Goal: Task Accomplishment & Management: Use online tool/utility

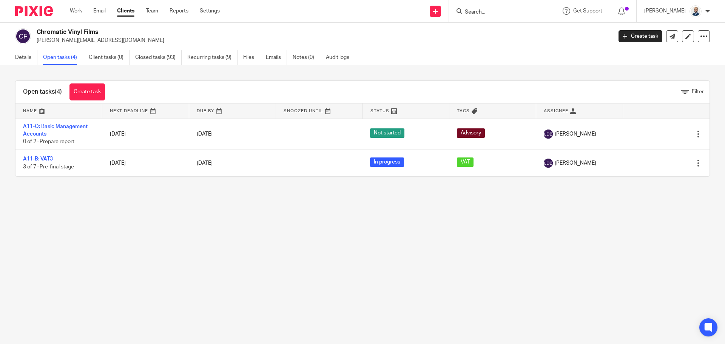
drag, startPoint x: 0, startPoint y: 0, endPoint x: 125, endPoint y: 8, distance: 125.3
click at [125, 8] on link "Clients" at bounding box center [125, 11] width 17 height 8
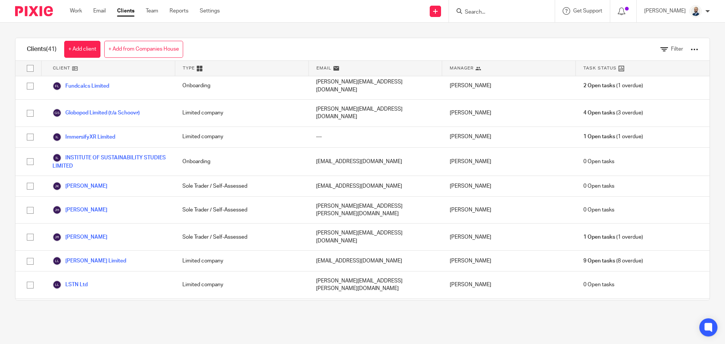
scroll to position [567, 0]
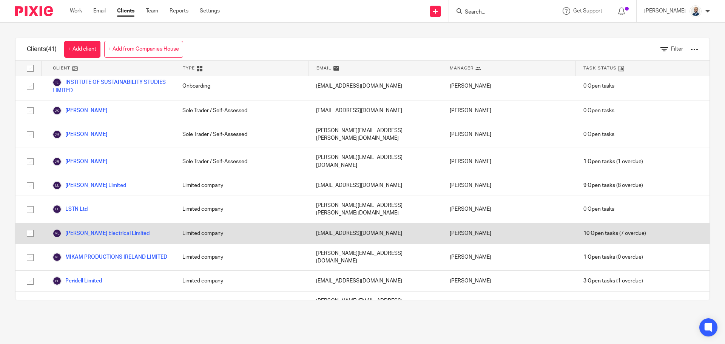
click at [100, 229] on link "[PERSON_NAME] Electrical Limited" at bounding box center [100, 233] width 97 height 9
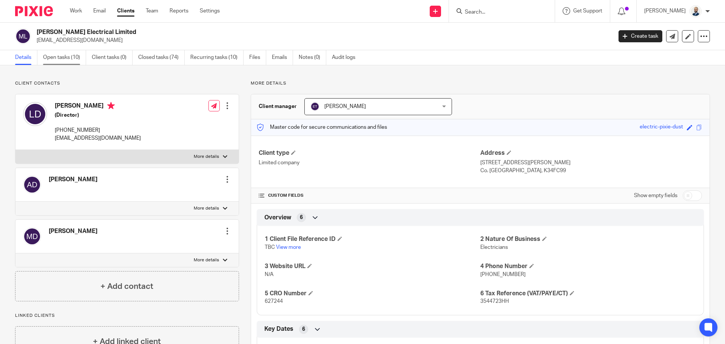
click at [81, 56] on link "Open tasks (10)" at bounding box center [64, 57] width 43 height 15
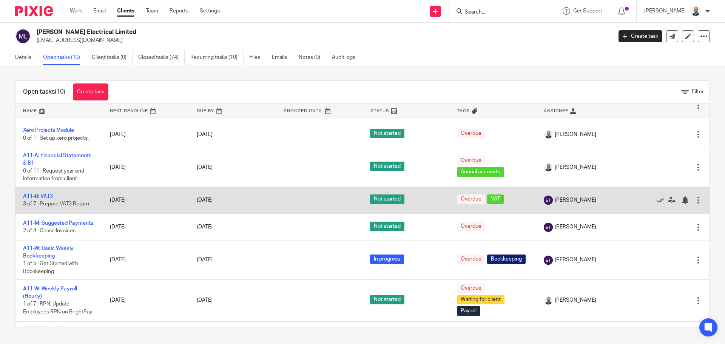
scroll to position [76, 0]
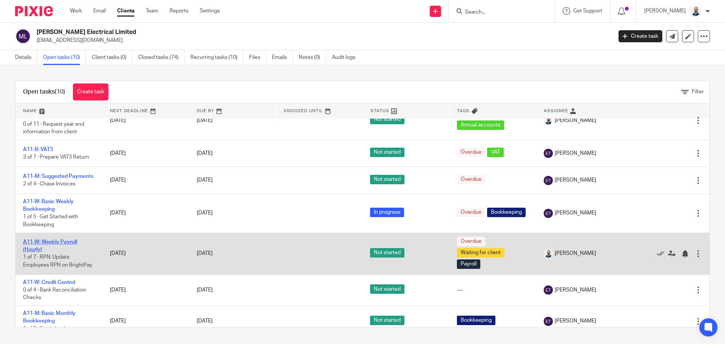
click at [71, 243] on td "A11-W: Weekly Payroll (Hourly) 1 of 7 · RPN: Update Employees RPN on BrightPay" at bounding box center [58, 254] width 87 height 42
click at [51, 246] on link "A11-W: Weekly Payroll (Hourly)" at bounding box center [50, 245] width 54 height 13
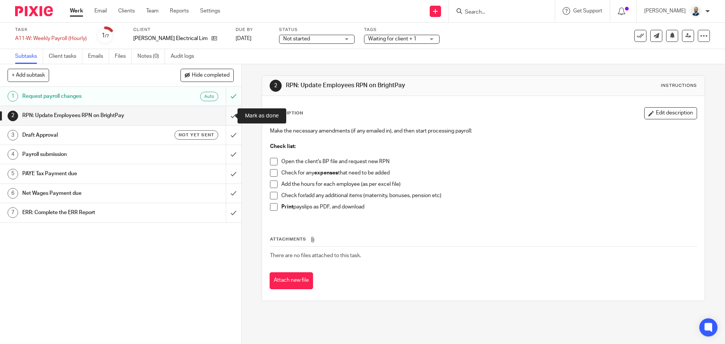
click at [226, 115] on input "submit" at bounding box center [120, 115] width 241 height 19
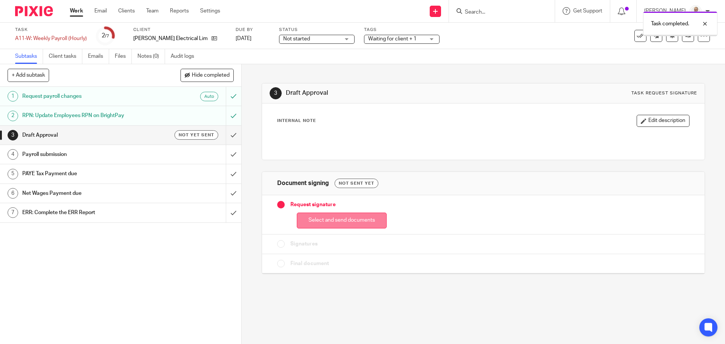
click at [321, 225] on button "Select and send documents" at bounding box center [342, 221] width 90 height 16
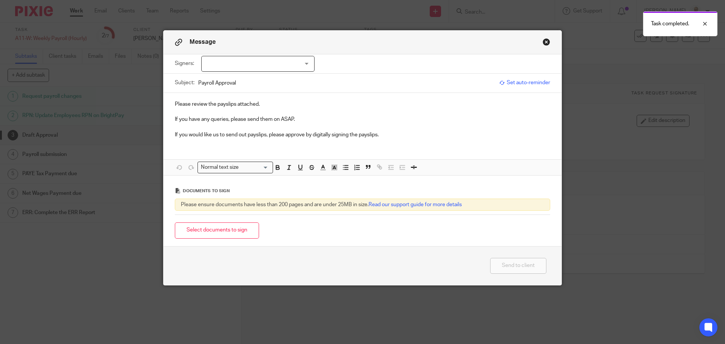
click at [288, 68] on div at bounding box center [257, 64] width 113 height 16
click at [257, 92] on li "Louis Dwyer" at bounding box center [255, 94] width 113 height 15
checkbox input "true"
click at [222, 226] on button "Select documents to sign" at bounding box center [217, 230] width 84 height 16
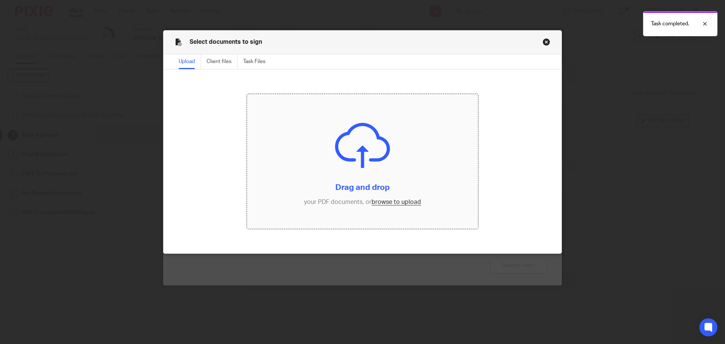
click at [377, 202] on input "file" at bounding box center [363, 161] width 232 height 135
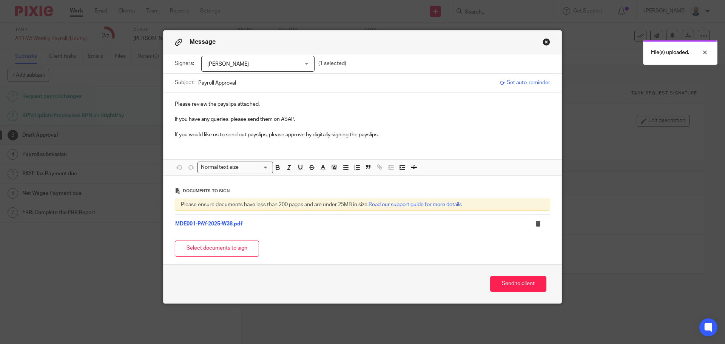
click at [306, 118] on p "If you have any queries, please send them on ASAP." at bounding box center [362, 120] width 375 height 8
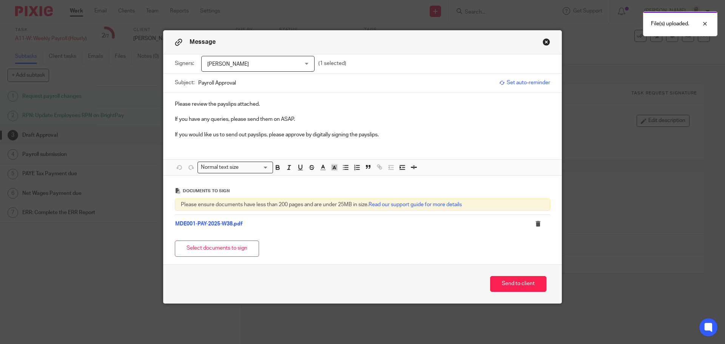
click at [400, 133] on p "If you would like us to send out payslips, please approve by digitally signing …" at bounding box center [362, 135] width 375 height 8
click at [343, 116] on p "If you have any queries, please send them on ASAP." at bounding box center [362, 120] width 375 height 8
click at [307, 105] on p "Please review the payslips attached." at bounding box center [362, 104] width 375 height 8
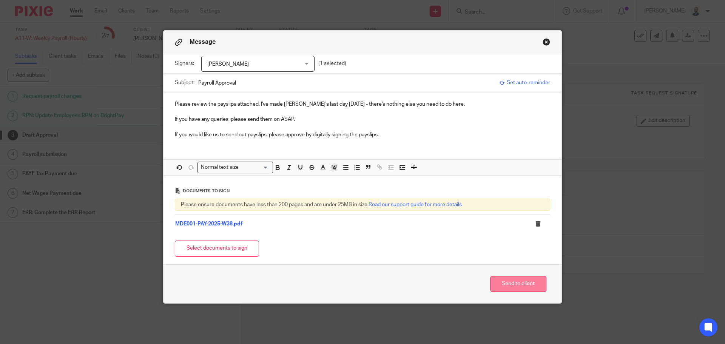
click at [511, 280] on button "Send to client" at bounding box center [518, 284] width 56 height 16
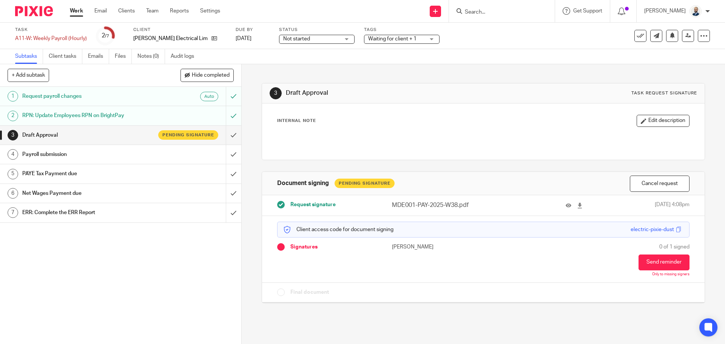
drag, startPoint x: 127, startPoint y: 11, endPoint x: 124, endPoint y: 3, distance: 8.3
click at [127, 11] on link "Clients" at bounding box center [126, 11] width 17 height 8
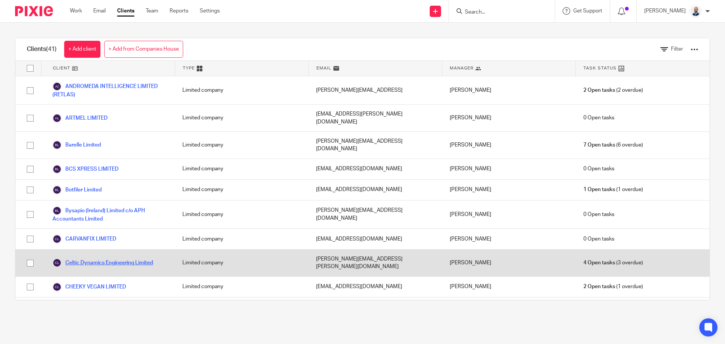
scroll to position [76, 0]
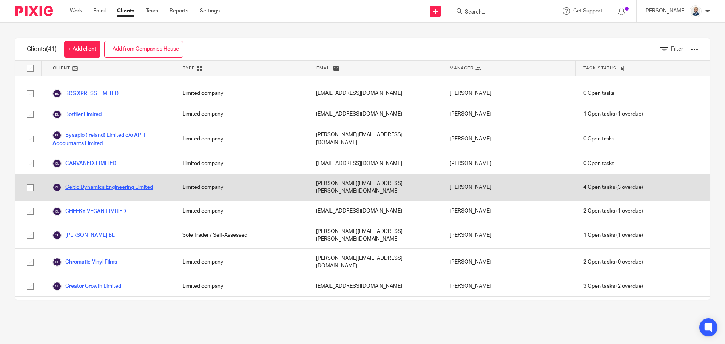
click at [96, 183] on link "Celtic Dynamics Engineering Limited" at bounding box center [102, 187] width 100 height 9
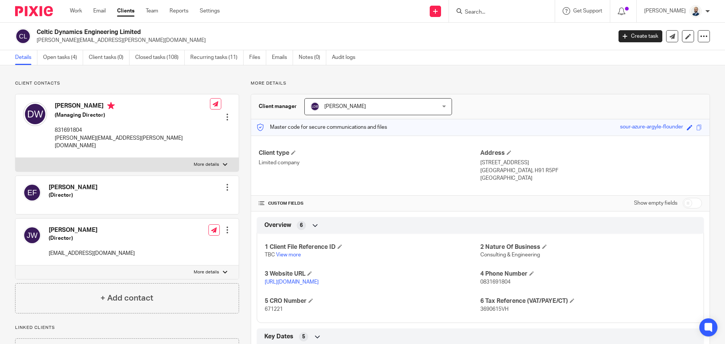
click at [83, 61] on link "Open tasks (4)" at bounding box center [63, 57] width 40 height 15
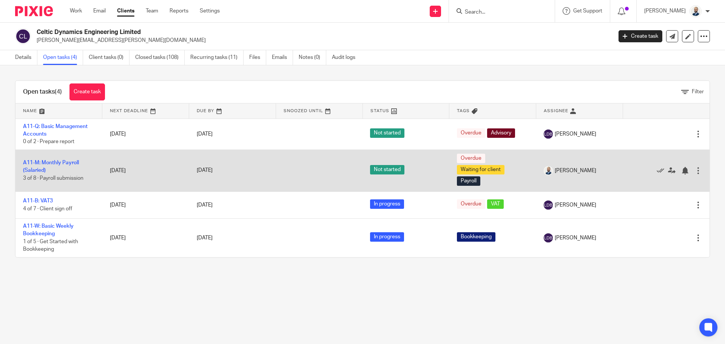
click at [53, 166] on td "A11-M: Monthly Payroll (Salaried) 3 of 8 · Payroll submission" at bounding box center [58, 171] width 87 height 42
click at [55, 162] on link "A11-M: Monthly Payroll (Salaried)" at bounding box center [51, 166] width 56 height 13
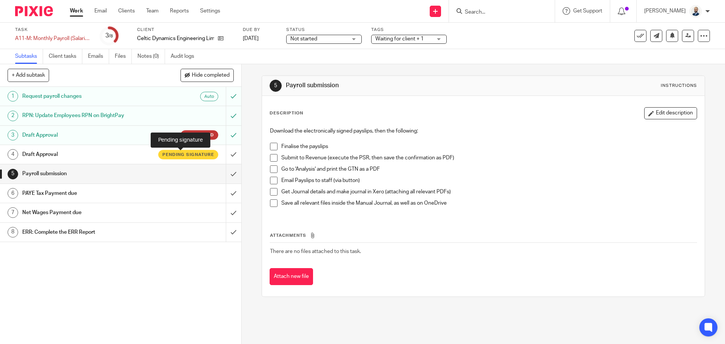
click at [162, 157] on span "Pending signature" at bounding box center [188, 154] width 52 height 6
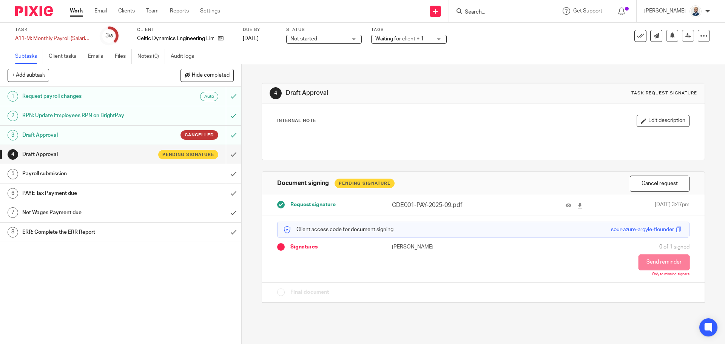
click at [656, 266] on button "Send reminder" at bounding box center [664, 263] width 51 height 16
click at [130, 12] on link "Clients" at bounding box center [126, 11] width 17 height 8
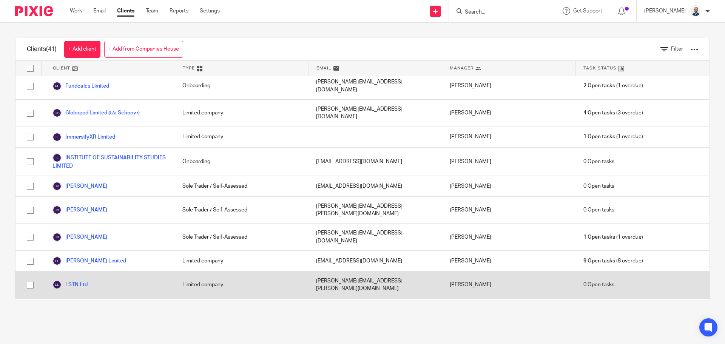
scroll to position [529, 0]
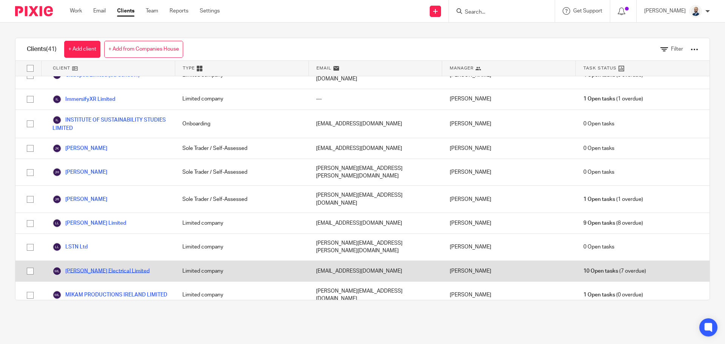
click at [95, 267] on link "[PERSON_NAME] Electrical Limited" at bounding box center [100, 271] width 97 height 9
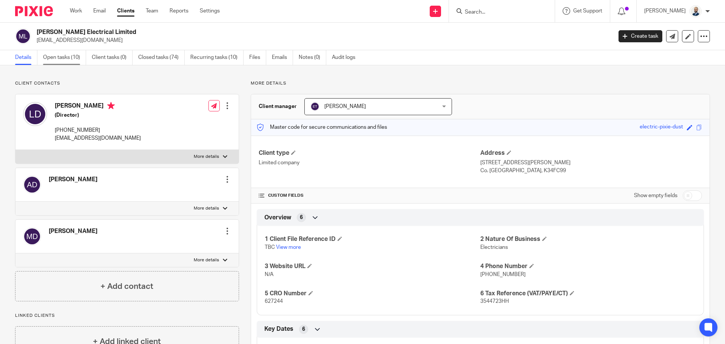
click at [71, 60] on link "Open tasks (10)" at bounding box center [64, 57] width 43 height 15
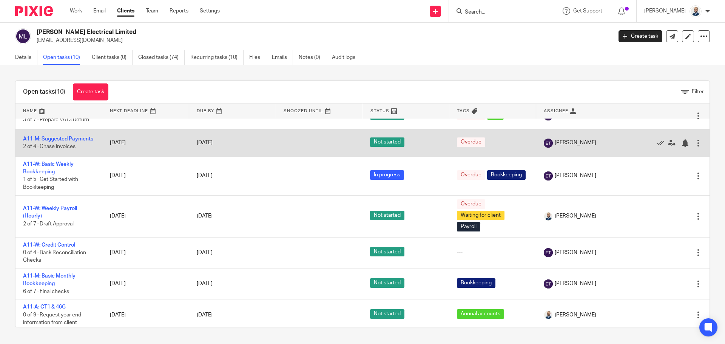
scroll to position [113, 0]
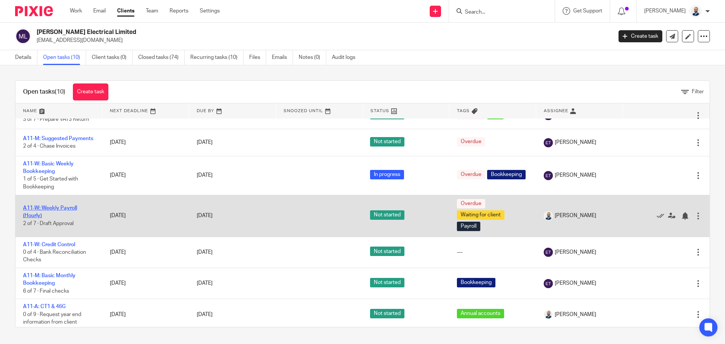
click at [77, 211] on link "A11-W: Weekly Payroll (Hourly)" at bounding box center [50, 211] width 54 height 13
